Goal: Find specific page/section: Find specific page/section

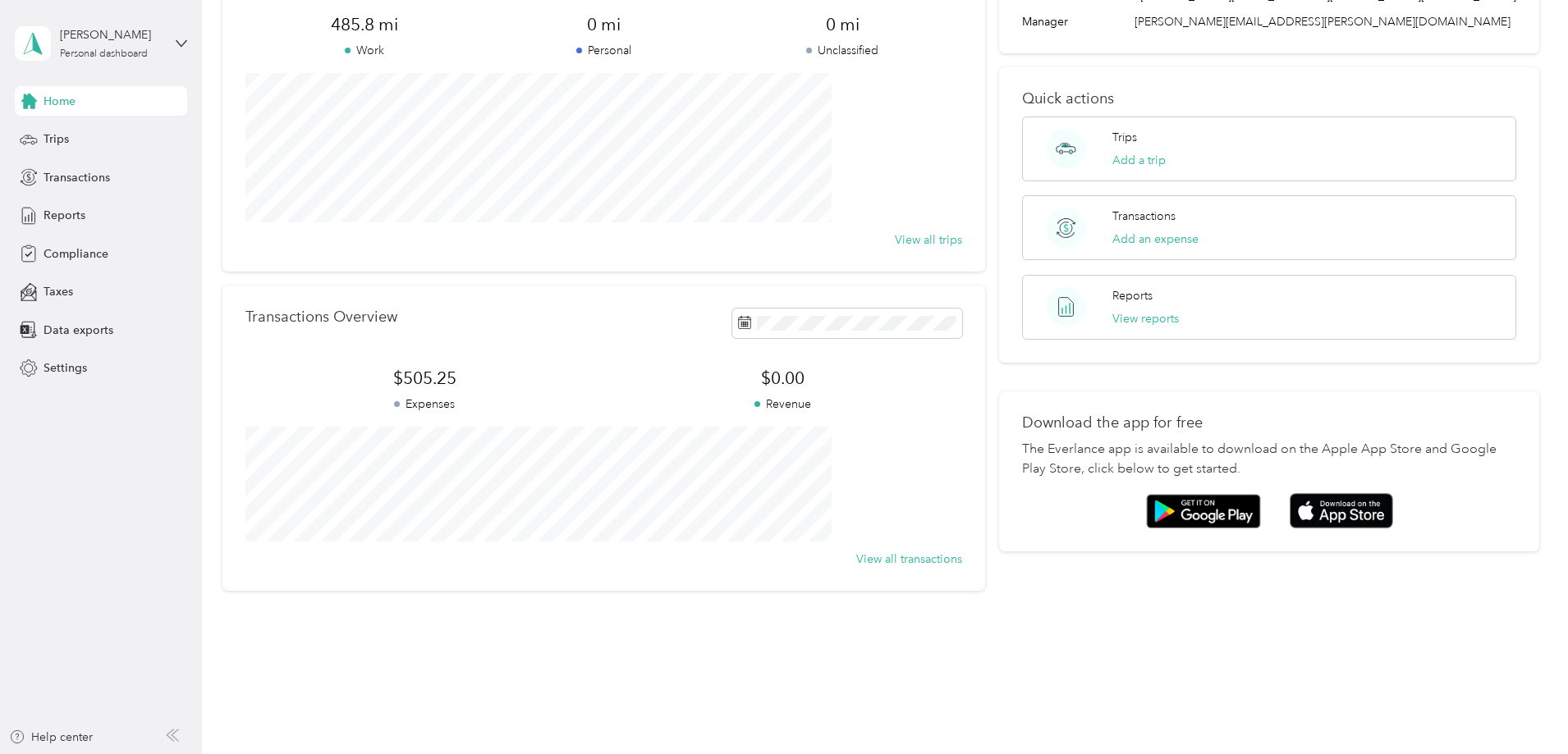
scroll to position [145, 0]
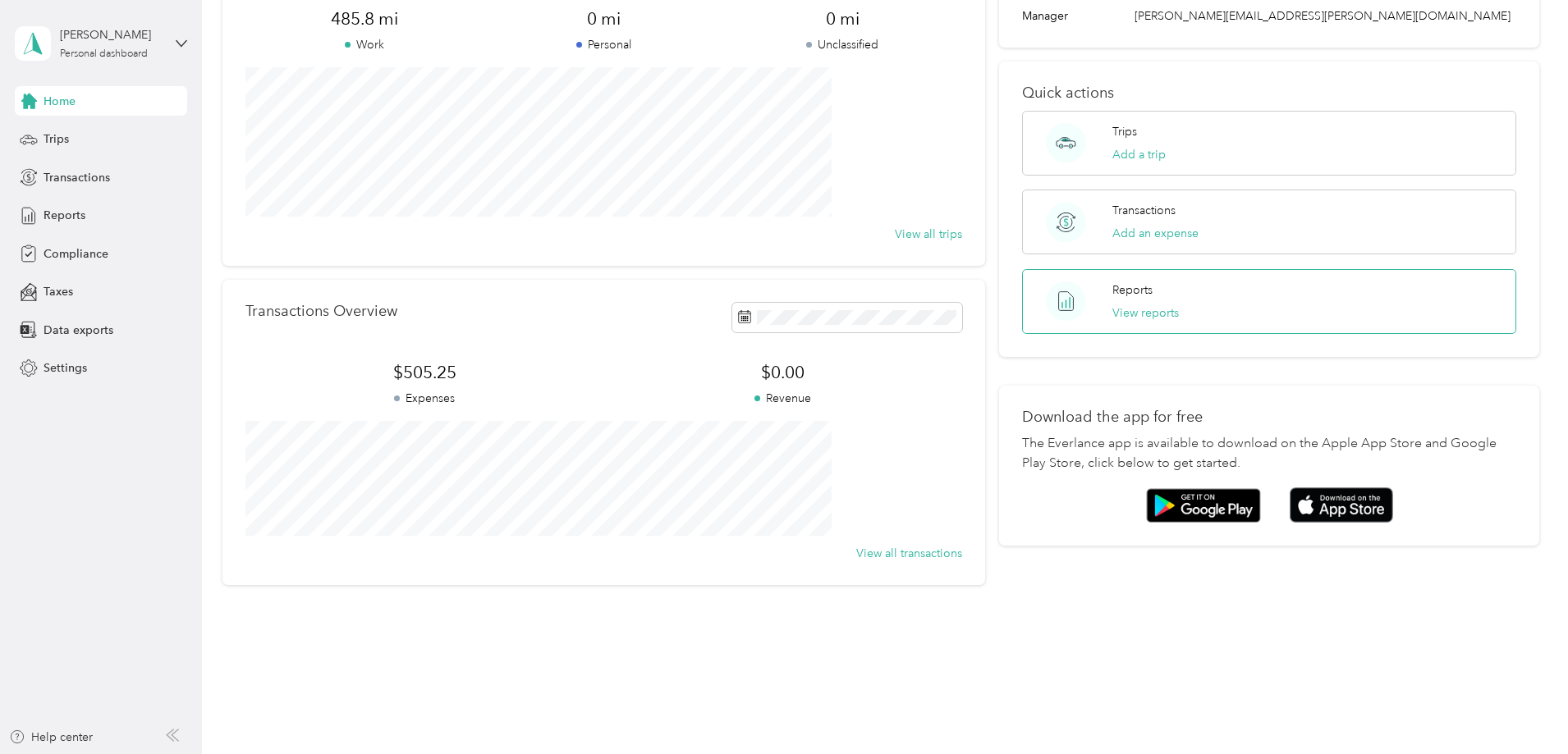
click at [1220, 310] on div "Reports View reports" at bounding box center [1269, 301] width 495 height 64
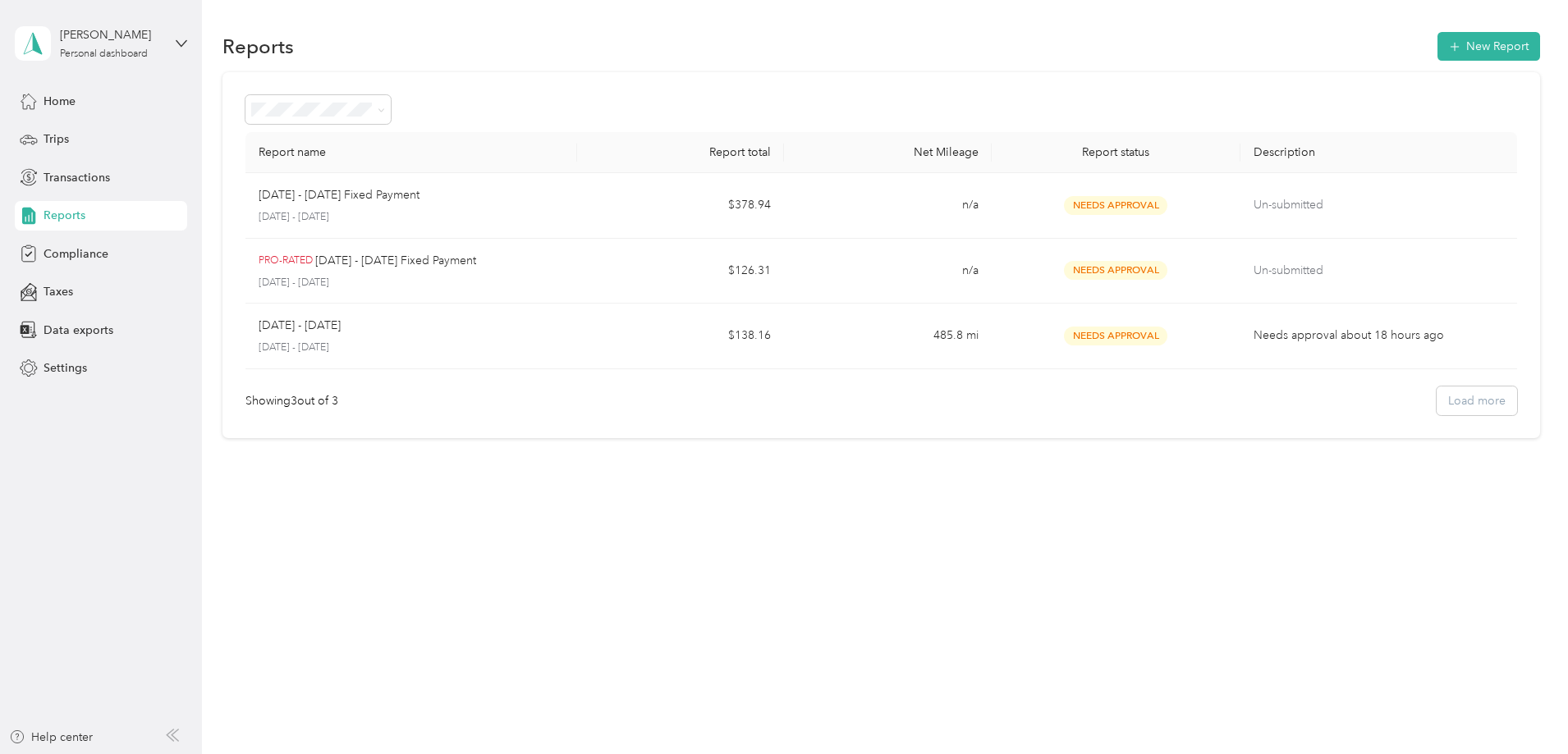
click at [449, 588] on div "Reports New Report Report name Report total Net Mileage Report status Descripti…" at bounding box center [881, 377] width 1358 height 754
click at [70, 91] on div "Home" at bounding box center [101, 101] width 172 height 29
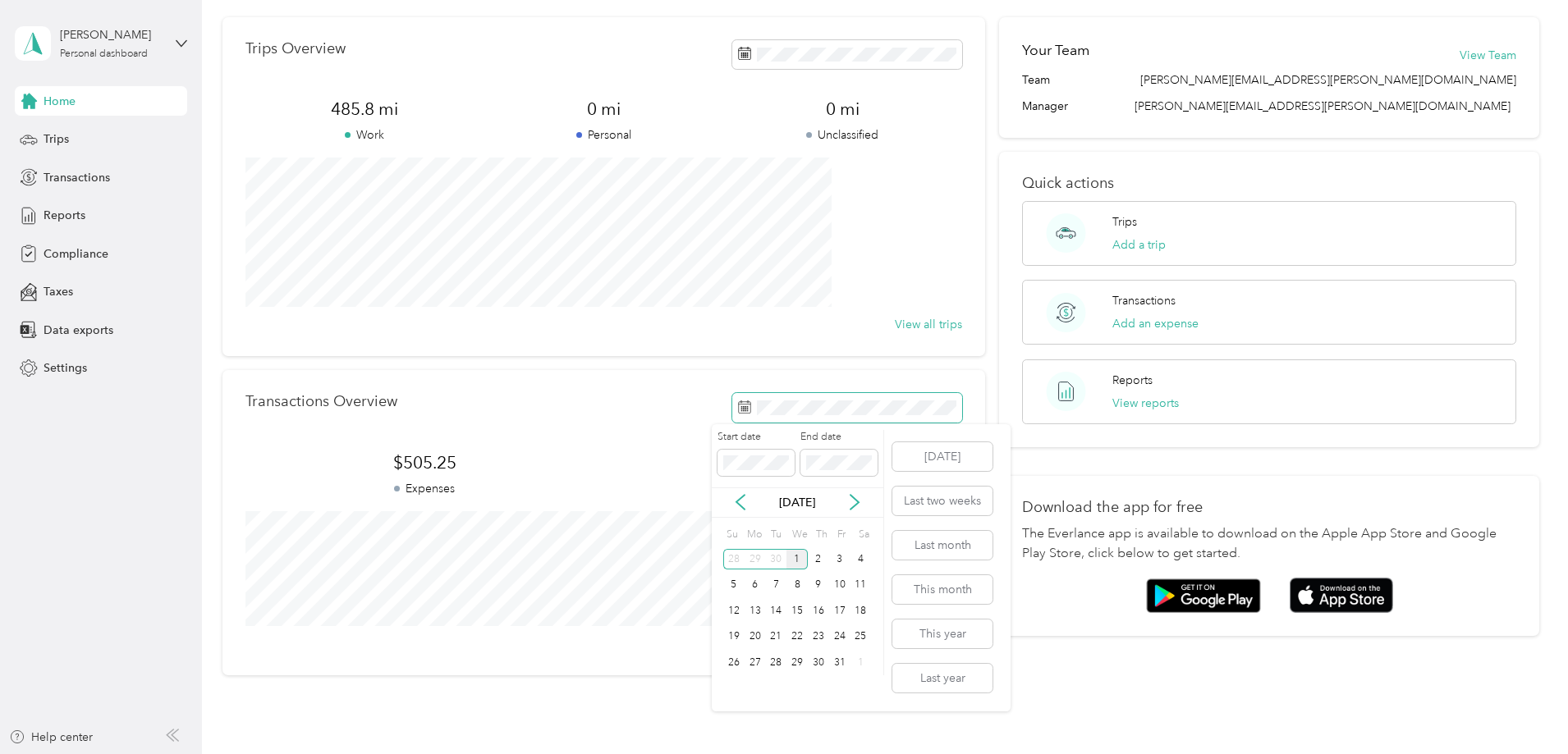
scroll to position [82, 0]
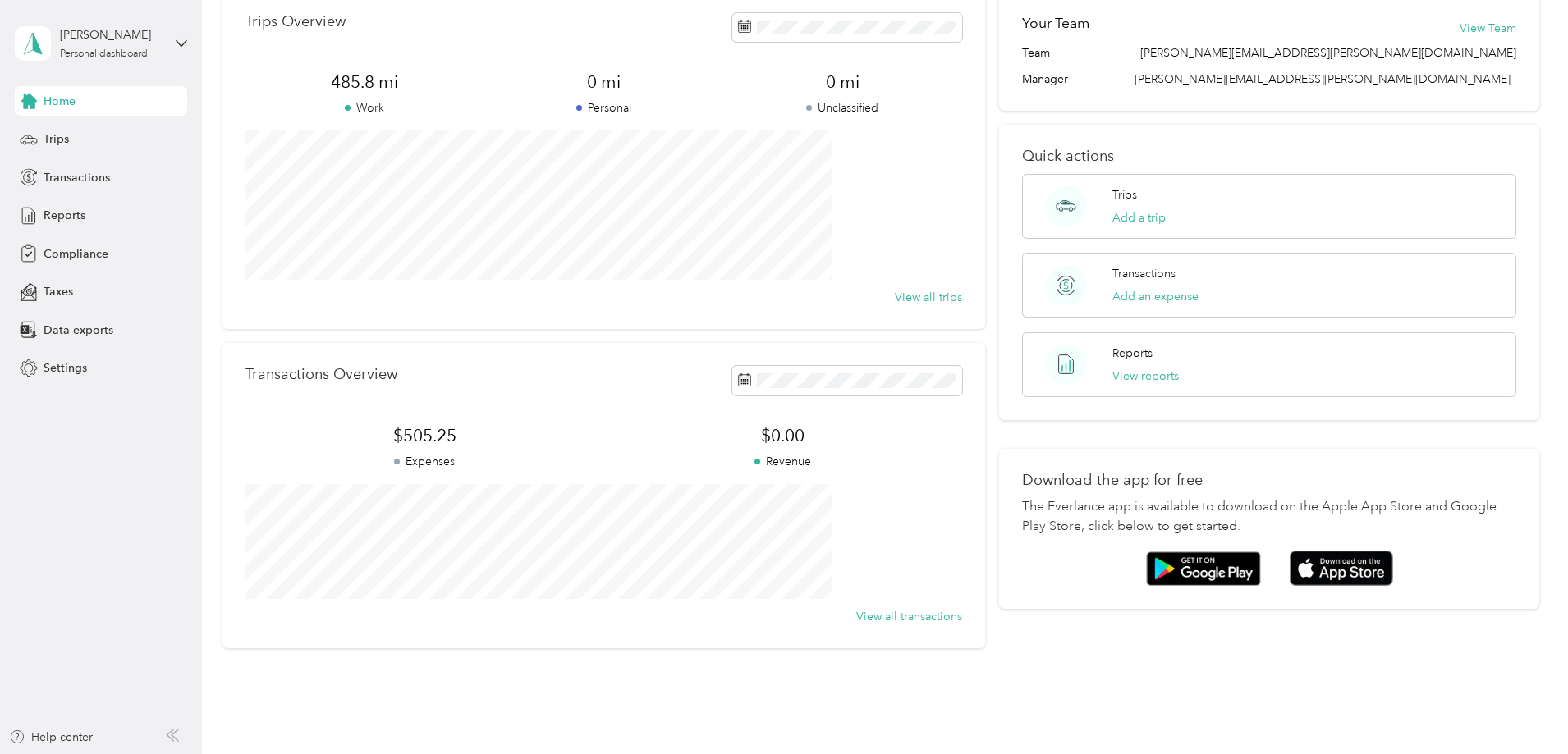
click at [1241, 708] on div "Home Trips Overview 485.8 mi Work 0 mi Personal 0 mi Unclassified View all trip…" at bounding box center [881, 328] width 1358 height 819
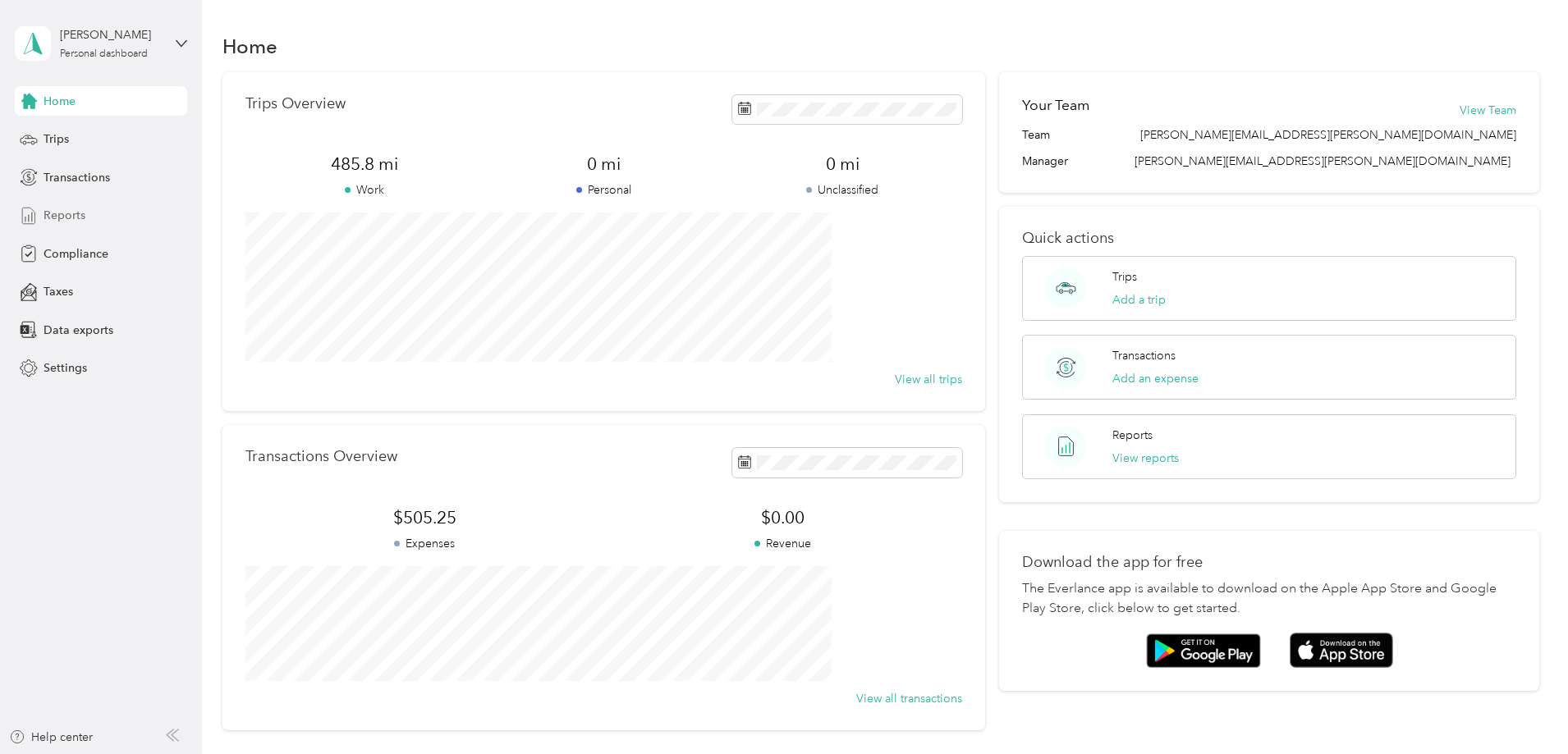
click at [65, 217] on span "Reports" at bounding box center [65, 216] width 42 height 17
